Goal: Complete application form

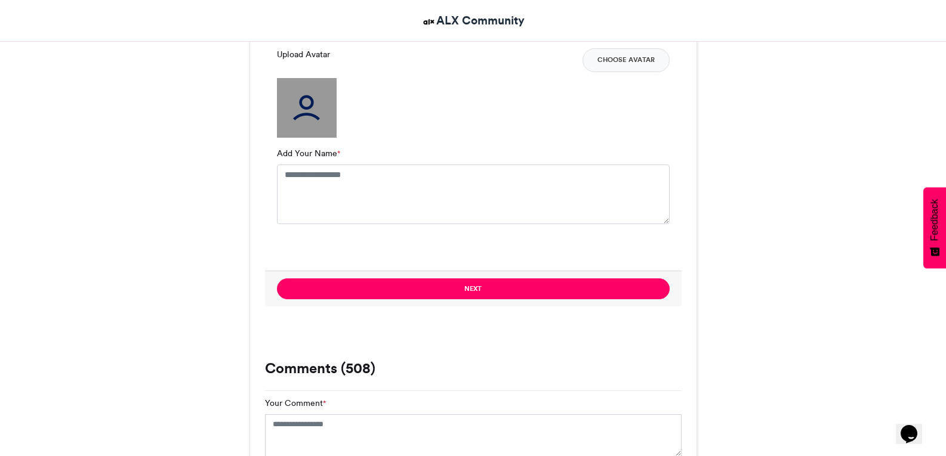
scroll to position [955, 0]
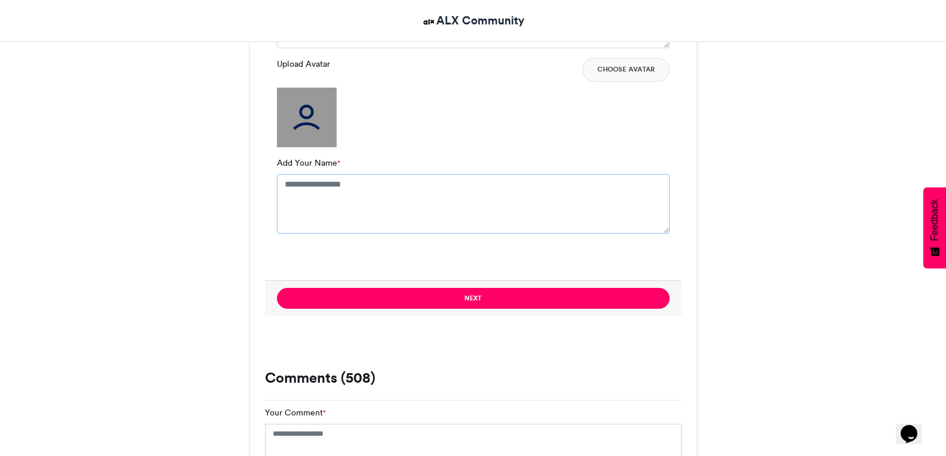
click at [448, 187] on textarea "Add Your Name *" at bounding box center [473, 204] width 393 height 60
type textarea "**********"
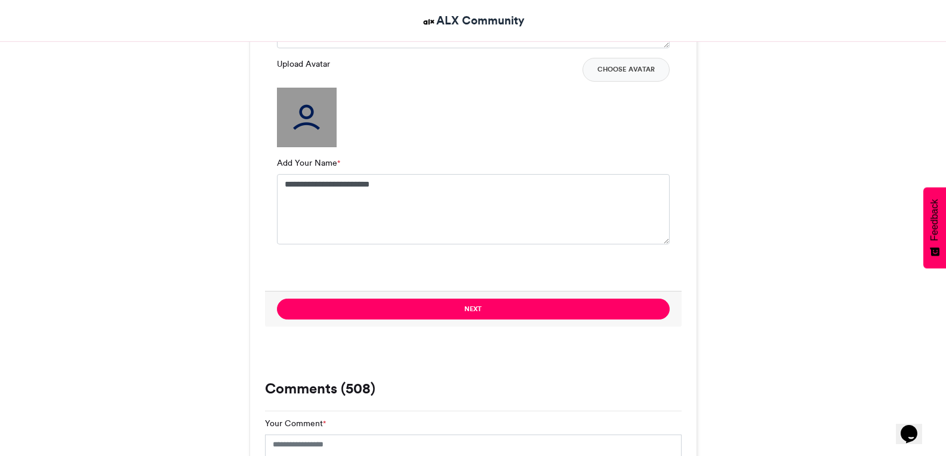
click at [311, 114] on img at bounding box center [307, 118] width 60 height 60
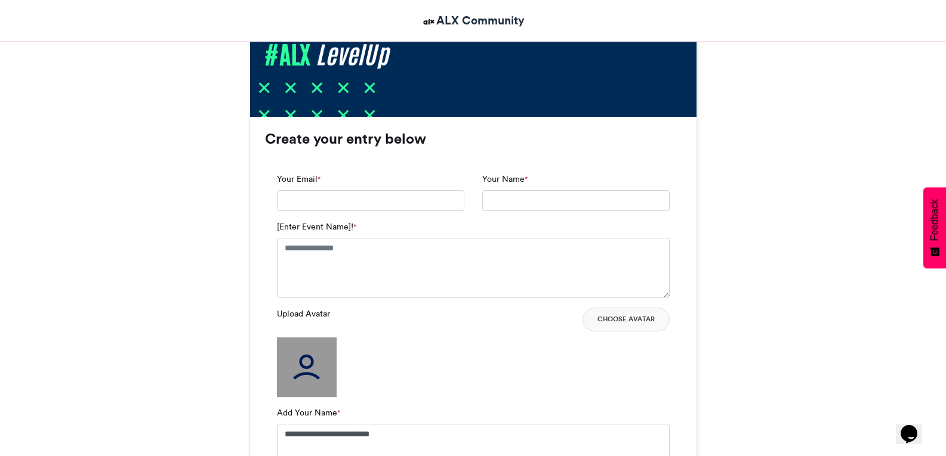
scroll to position [709, 0]
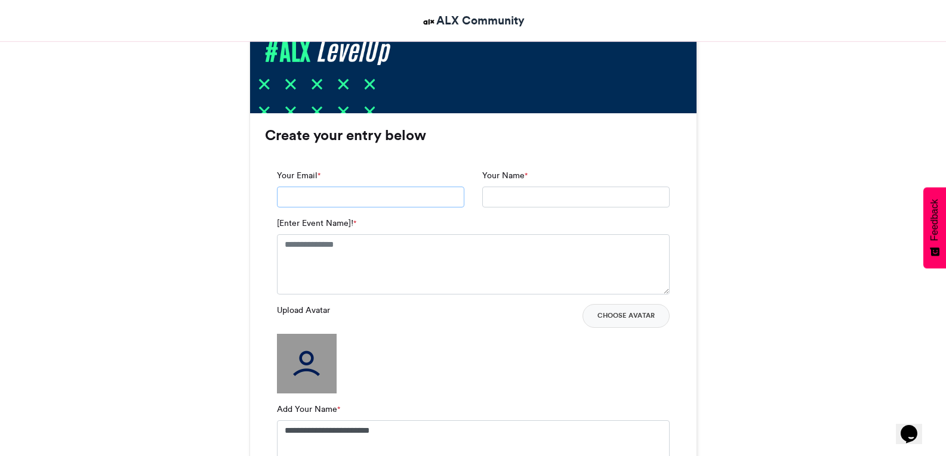
click at [436, 191] on input "Your Email *" at bounding box center [370, 197] width 187 height 21
type input "**********"
click at [373, 249] on textarea "[Enter Event Name]! *" at bounding box center [473, 264] width 393 height 60
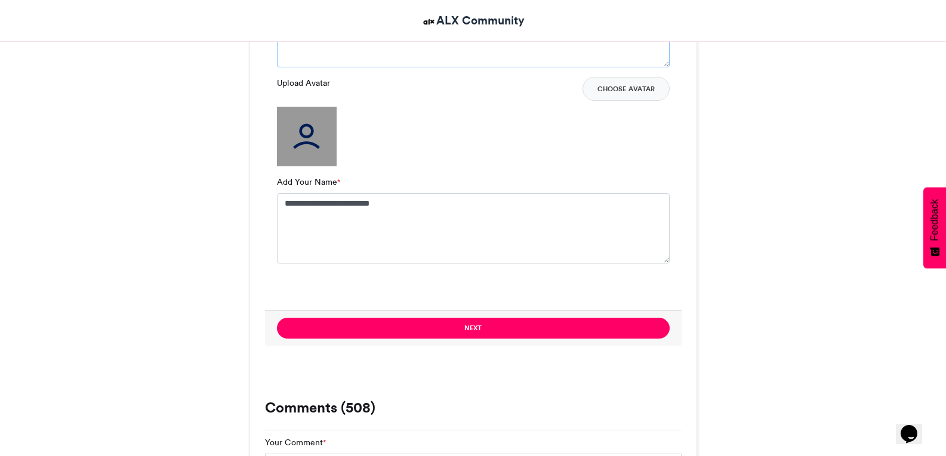
scroll to position [910, 0]
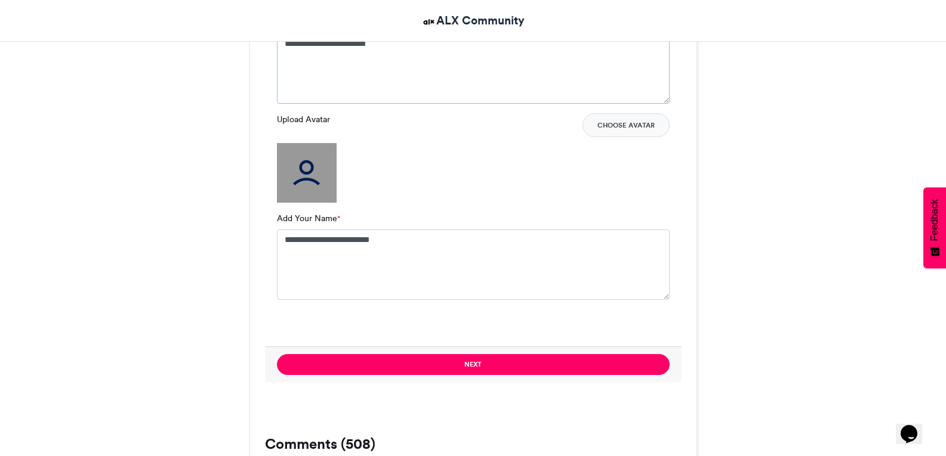
type textarea "**********"
click at [316, 168] on img at bounding box center [307, 173] width 60 height 60
click at [621, 130] on button "Choose Avatar" at bounding box center [625, 125] width 87 height 24
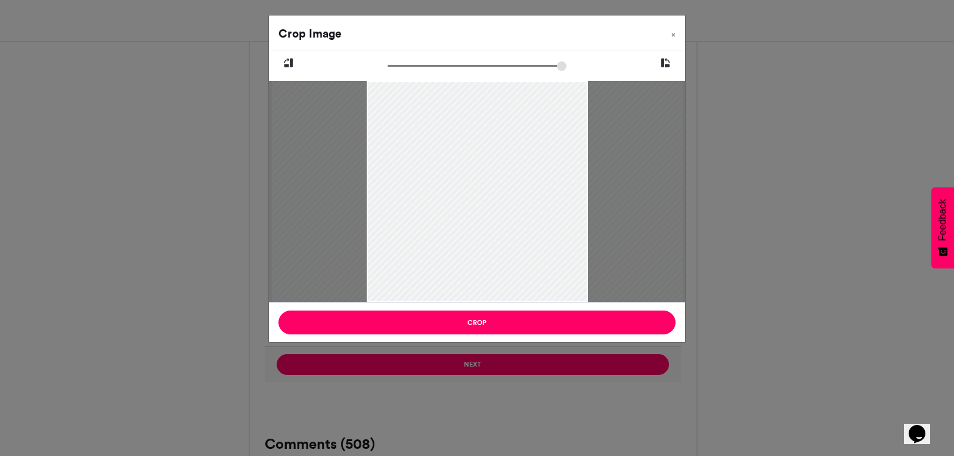
type input "******"
drag, startPoint x: 395, startPoint y: 65, endPoint x: 359, endPoint y: 66, distance: 35.8
click at [388, 66] on input "zoom" at bounding box center [477, 65] width 179 height 11
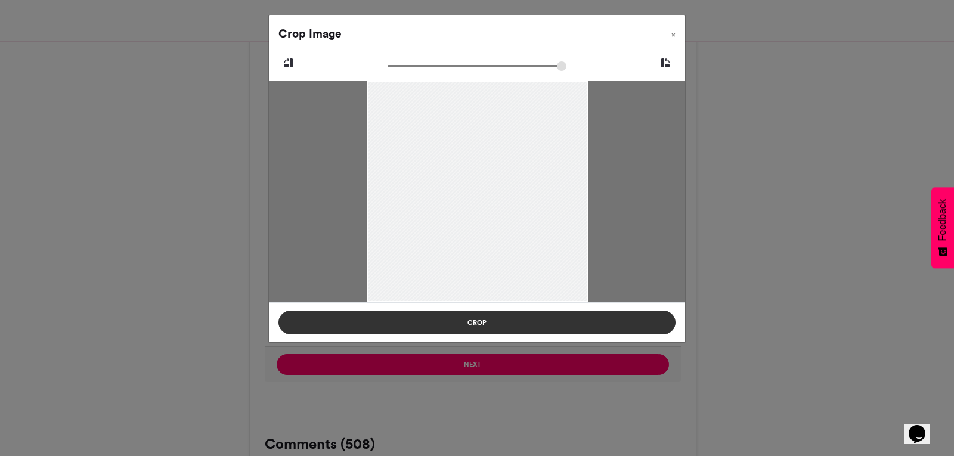
click at [487, 326] on button "Crop" at bounding box center [477, 323] width 397 height 24
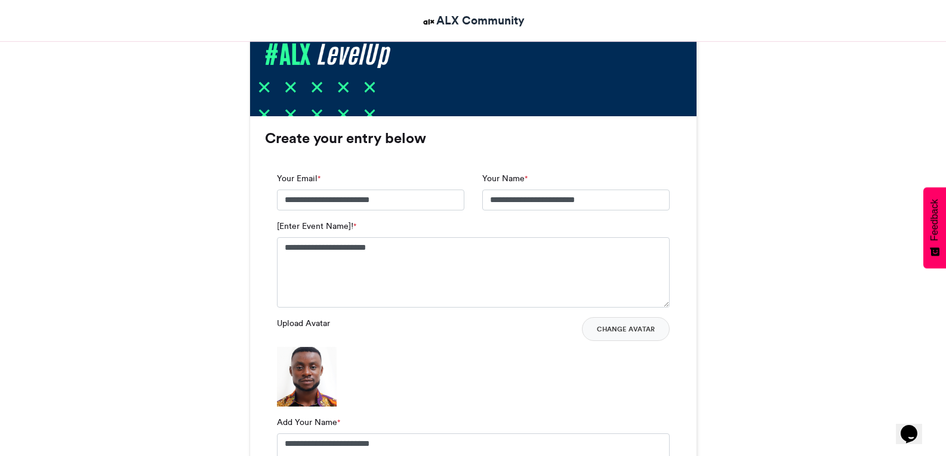
scroll to position [729, 0]
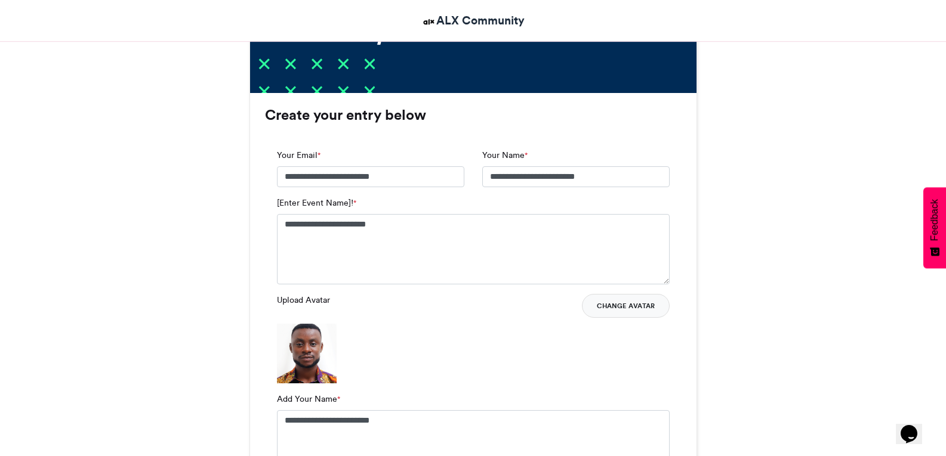
click at [610, 310] on button "Change Avatar" at bounding box center [626, 306] width 88 height 24
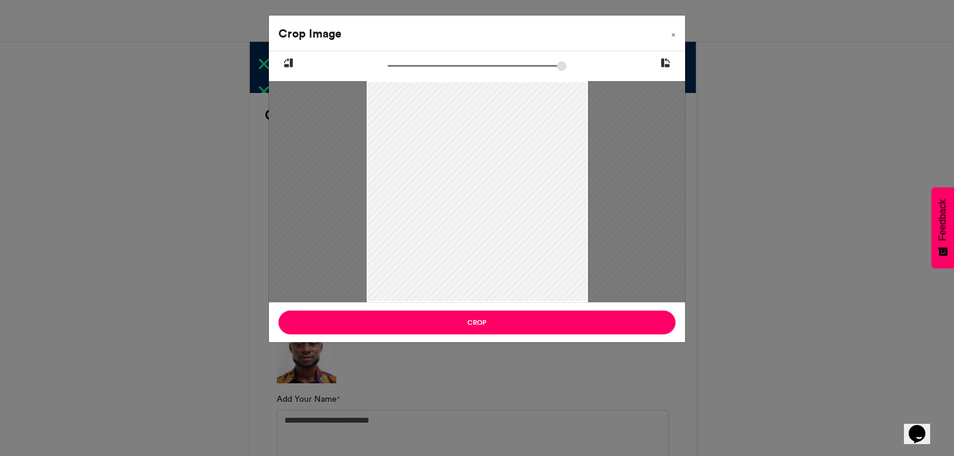
type input "******"
drag, startPoint x: 393, startPoint y: 66, endPoint x: 302, endPoint y: 62, distance: 90.2
click at [388, 62] on input "zoom" at bounding box center [477, 65] width 179 height 11
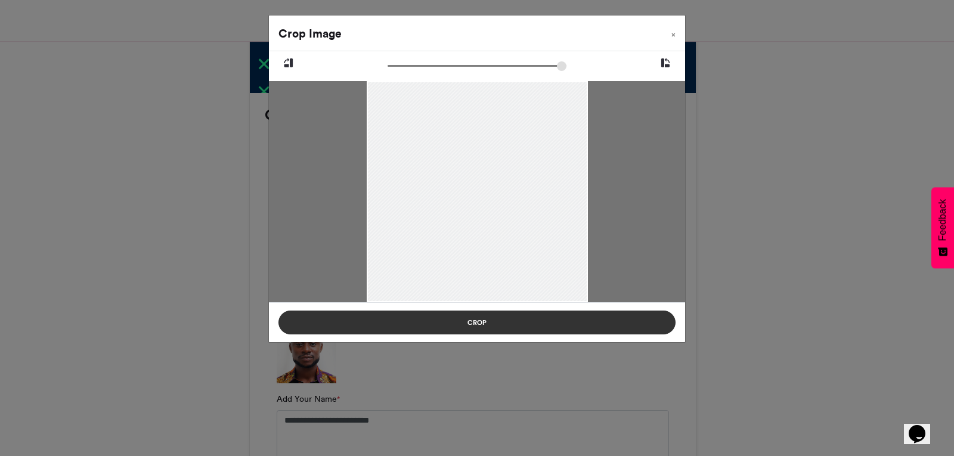
click at [461, 319] on button "Crop" at bounding box center [477, 323] width 397 height 24
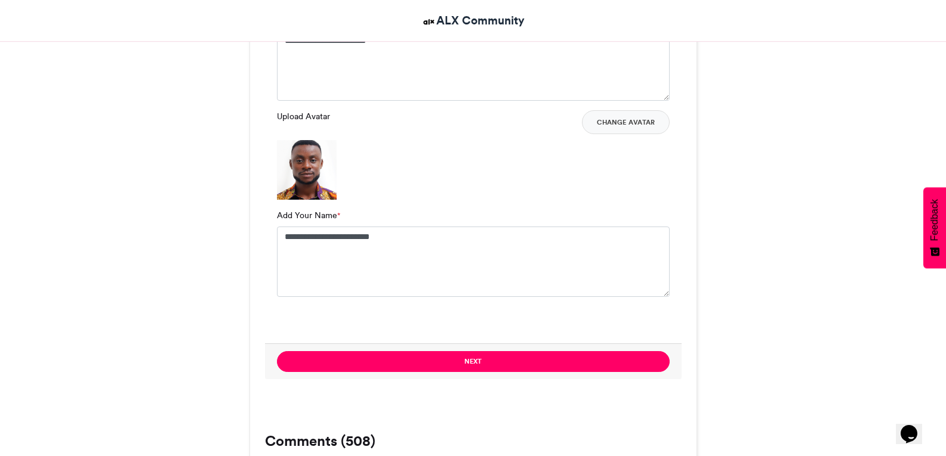
scroll to position [916, 0]
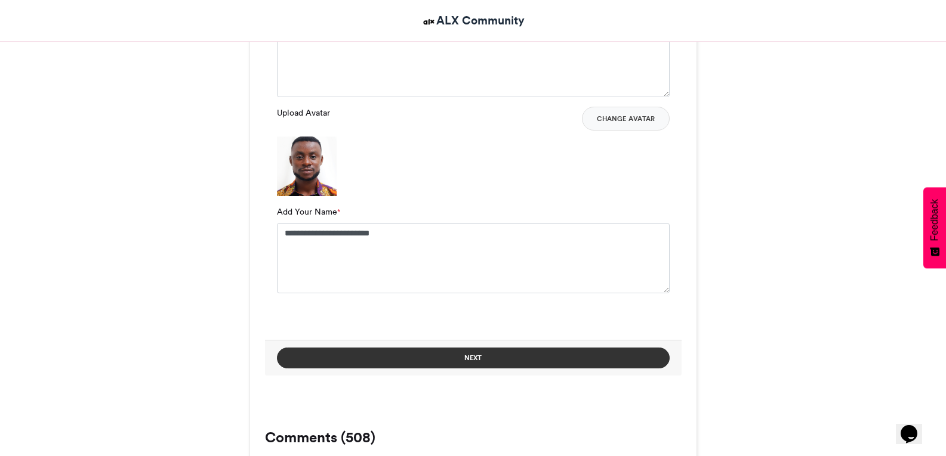
click at [531, 357] on button "Next" at bounding box center [473, 358] width 393 height 21
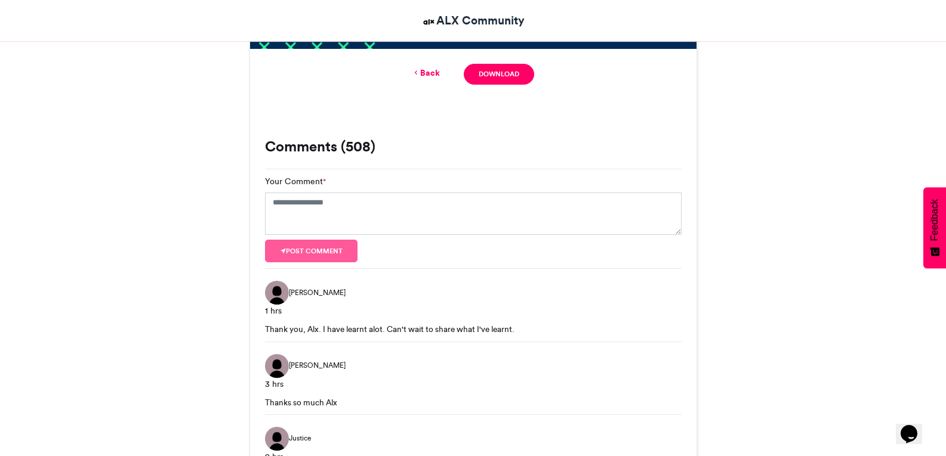
scroll to position [784, 0]
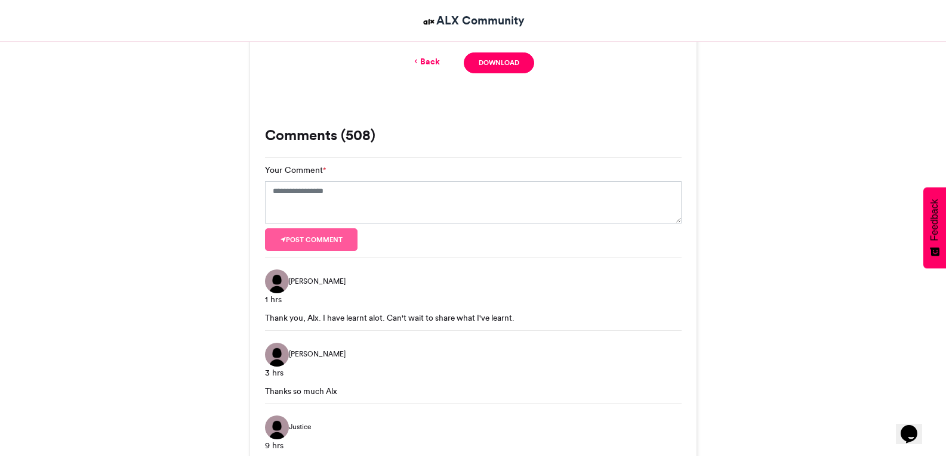
click at [422, 55] on link "Back" at bounding box center [426, 61] width 28 height 13
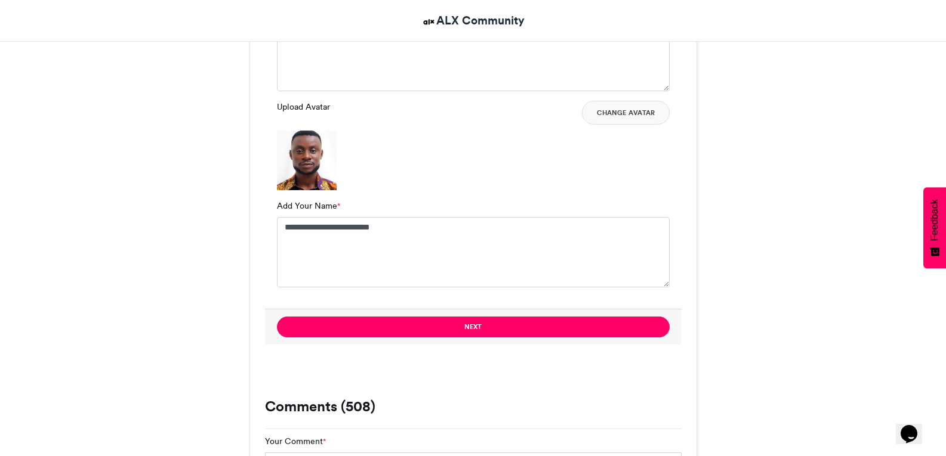
scroll to position [962, 0]
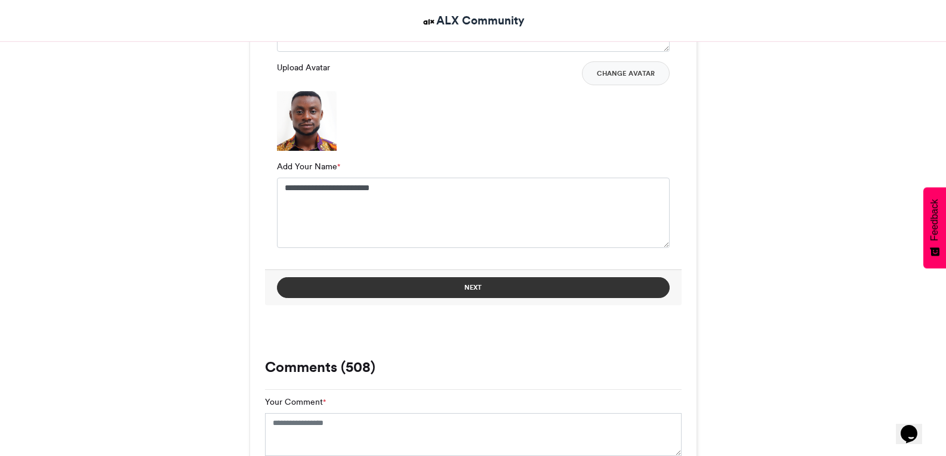
click at [480, 285] on button "Next" at bounding box center [473, 287] width 393 height 21
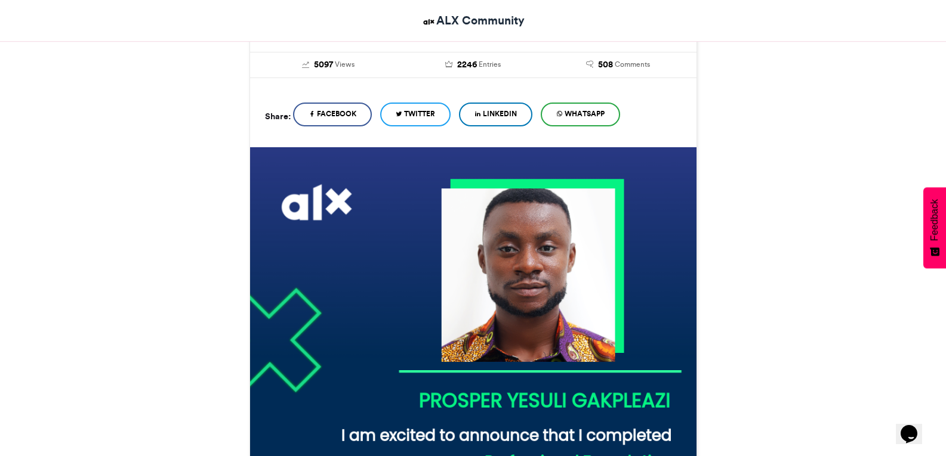
scroll to position [223, 0]
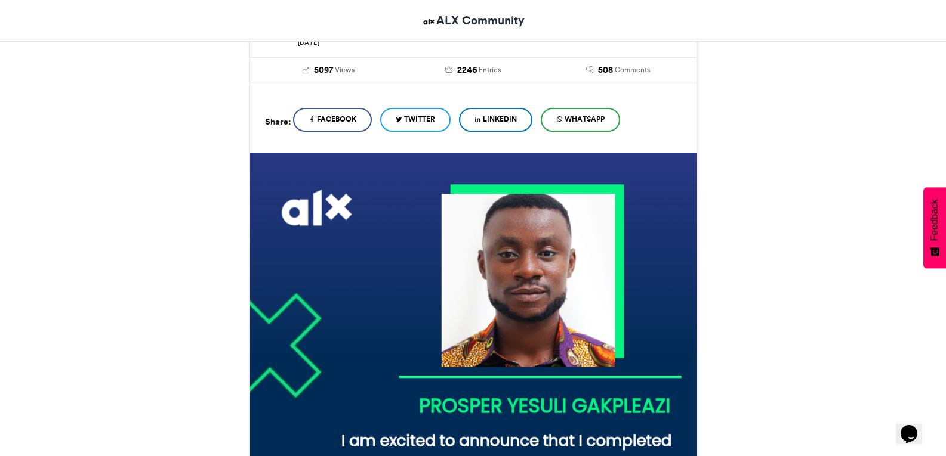
click at [517, 116] on span "LinkedIn" at bounding box center [500, 119] width 34 height 11
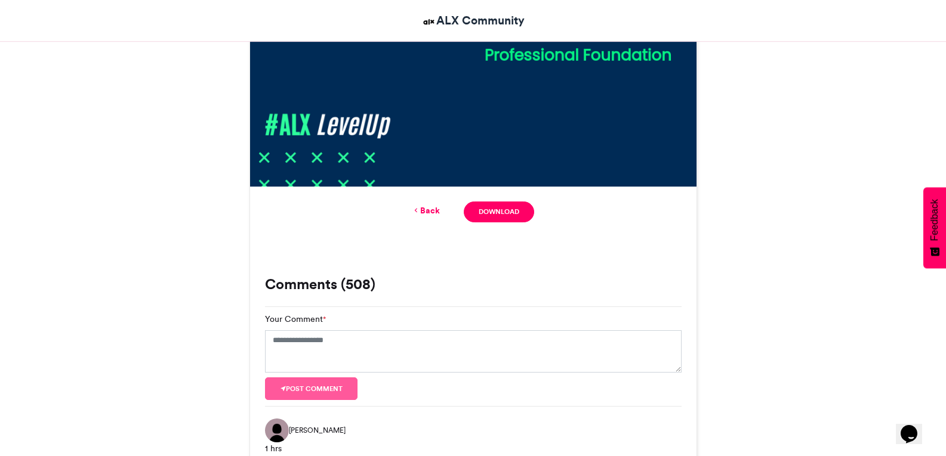
scroll to position [638, 0]
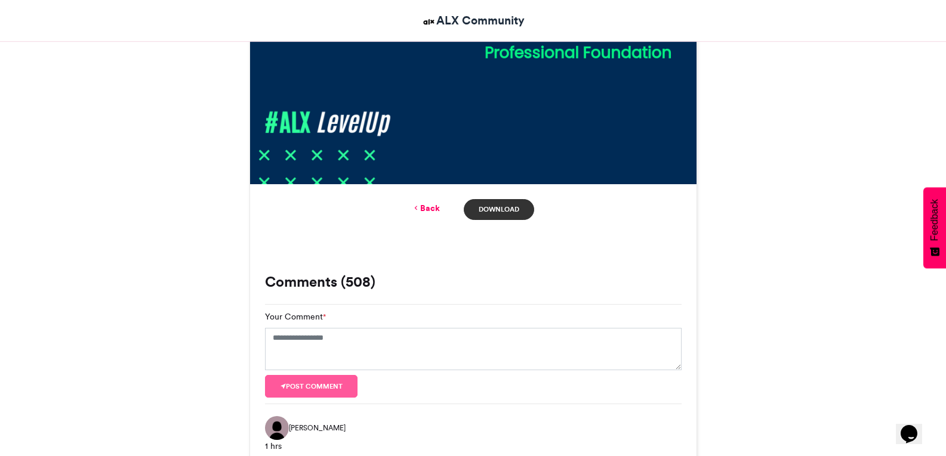
click at [509, 212] on link "Download" at bounding box center [499, 209] width 70 height 21
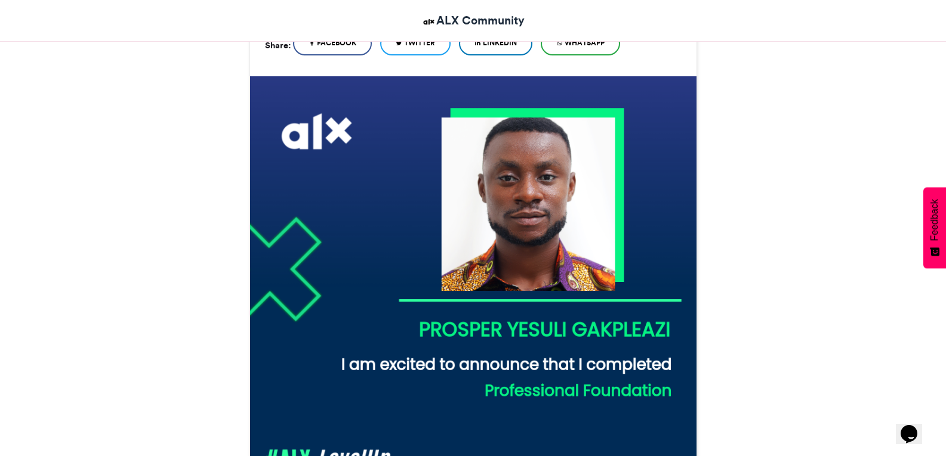
scroll to position [0, 0]
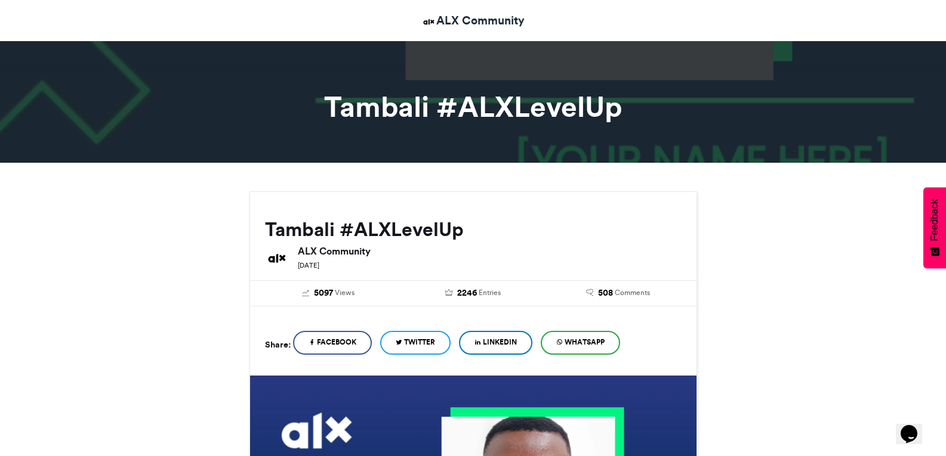
click at [447, 230] on h2 "Tambali #ALXLevelUp" at bounding box center [473, 229] width 416 height 21
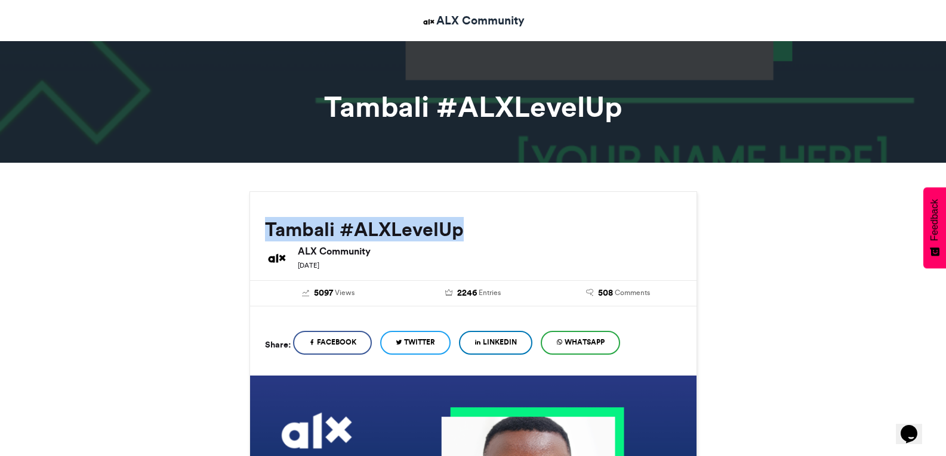
click at [447, 230] on h2 "Tambali #ALXLevelUp" at bounding box center [473, 229] width 416 height 21
